Goal: Find contact information: Find contact information

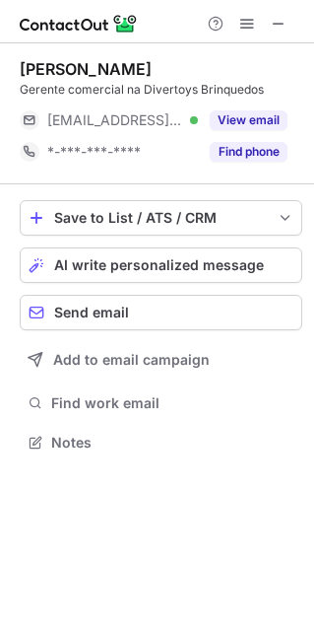
scroll to position [428, 314]
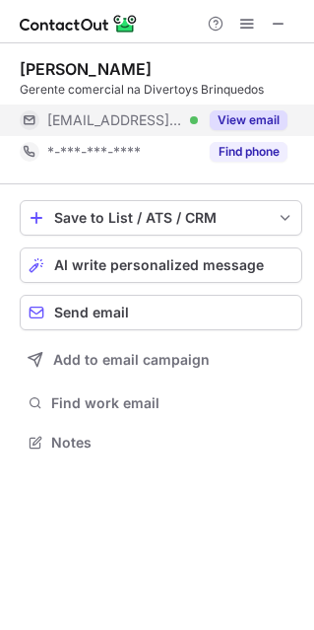
click at [264, 118] on button "View email" at bounding box center [249, 120] width 78 height 20
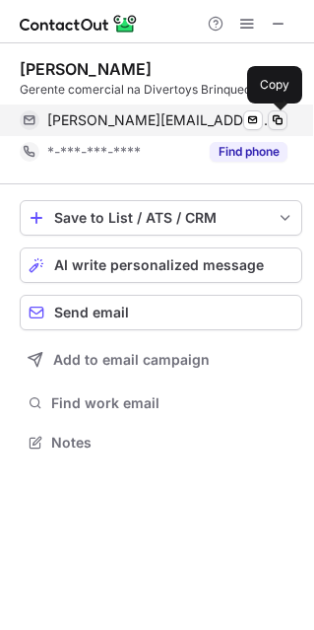
click at [274, 118] on span at bounding box center [278, 120] width 16 height 16
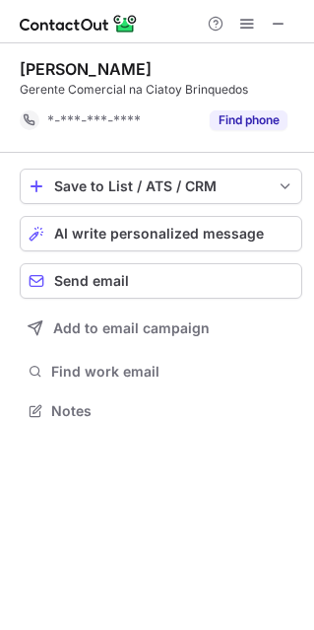
scroll to position [396, 314]
click at [281, 25] on span at bounding box center [279, 24] width 16 height 16
